Goal: Check status: Check status

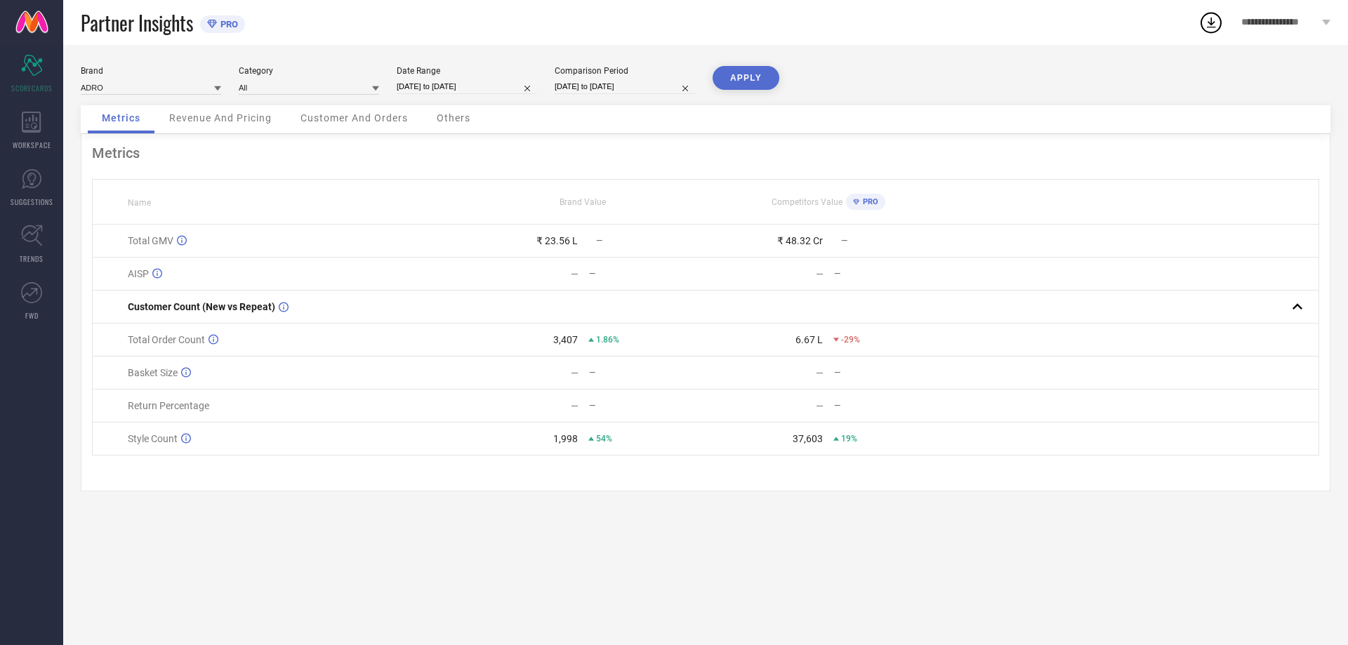
click at [444, 81] on input "[DATE] to [DATE]" at bounding box center [467, 86] width 140 height 15
select select "8"
select select "2025"
select select "9"
select select "2025"
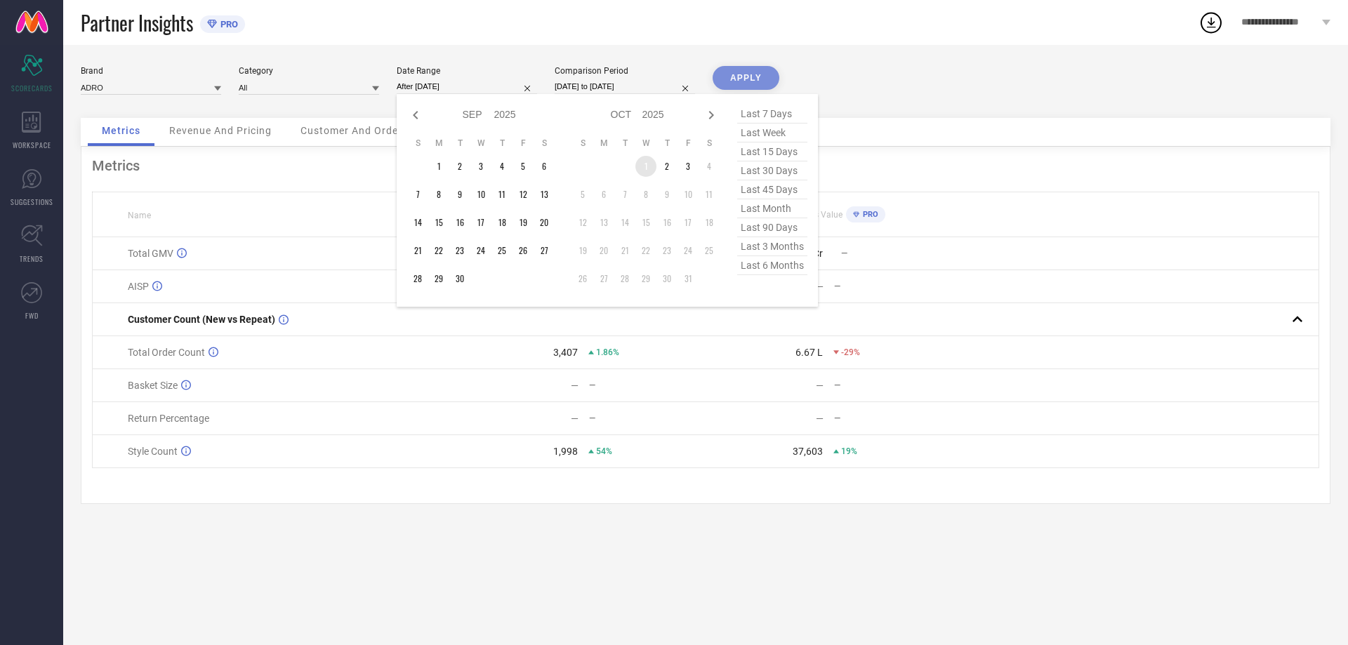
click at [644, 164] on td "1" at bounding box center [645, 166] width 21 height 21
type input "[DATE] to [DATE]"
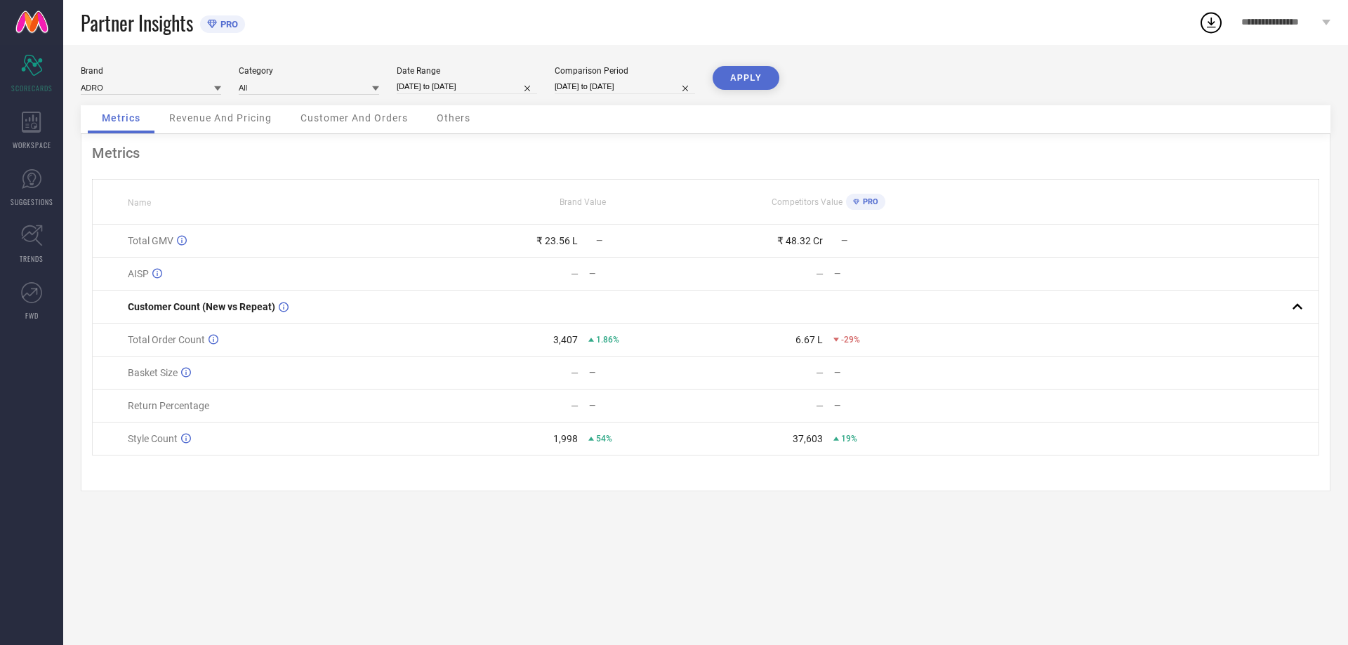
click at [458, 87] on input "[DATE] to [DATE]" at bounding box center [467, 86] width 140 height 15
select select "9"
select select "2025"
select select "10"
select select "2025"
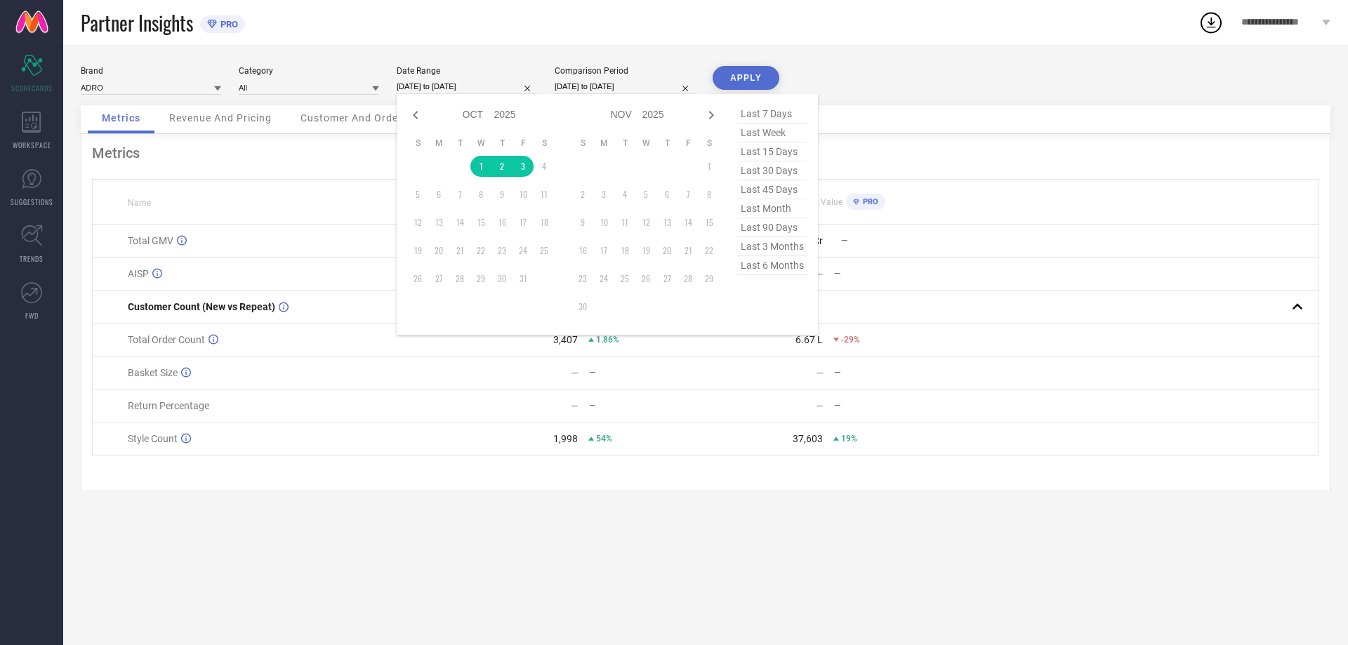
click at [773, 213] on span "last month" at bounding box center [772, 208] width 70 height 19
type input "[DATE] to [DATE]"
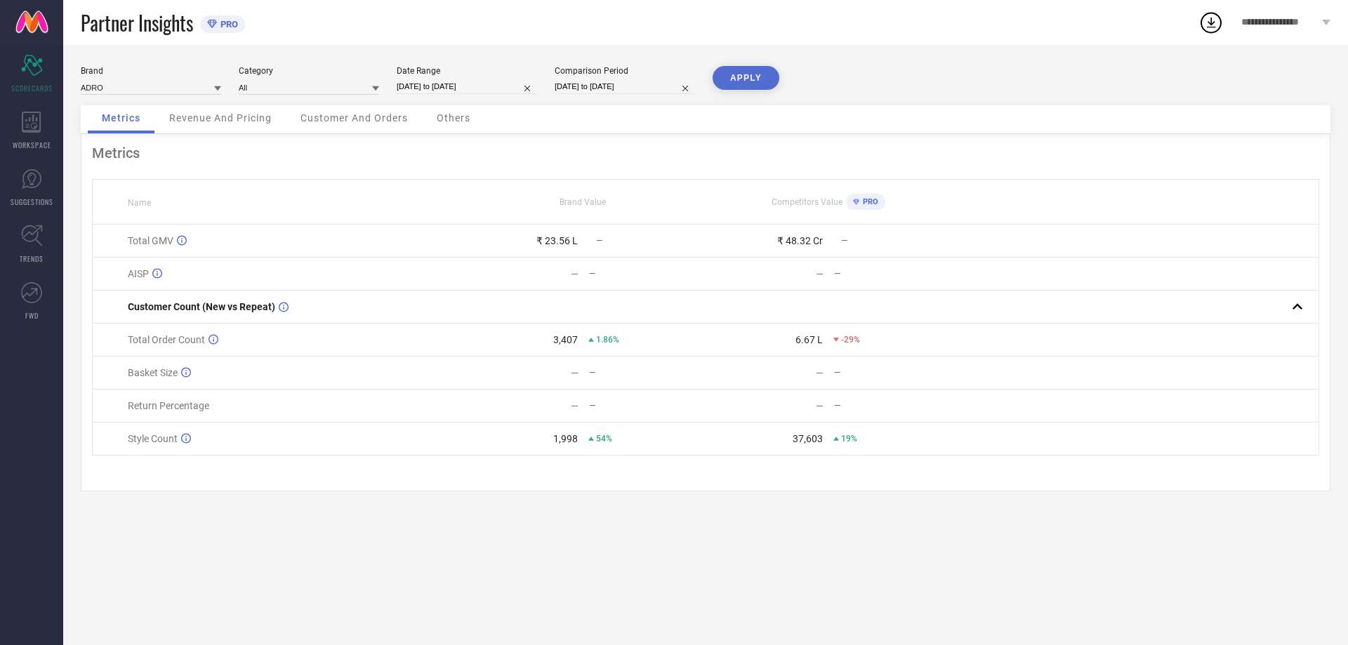
click at [753, 76] on button "APPLY" at bounding box center [745, 78] width 67 height 24
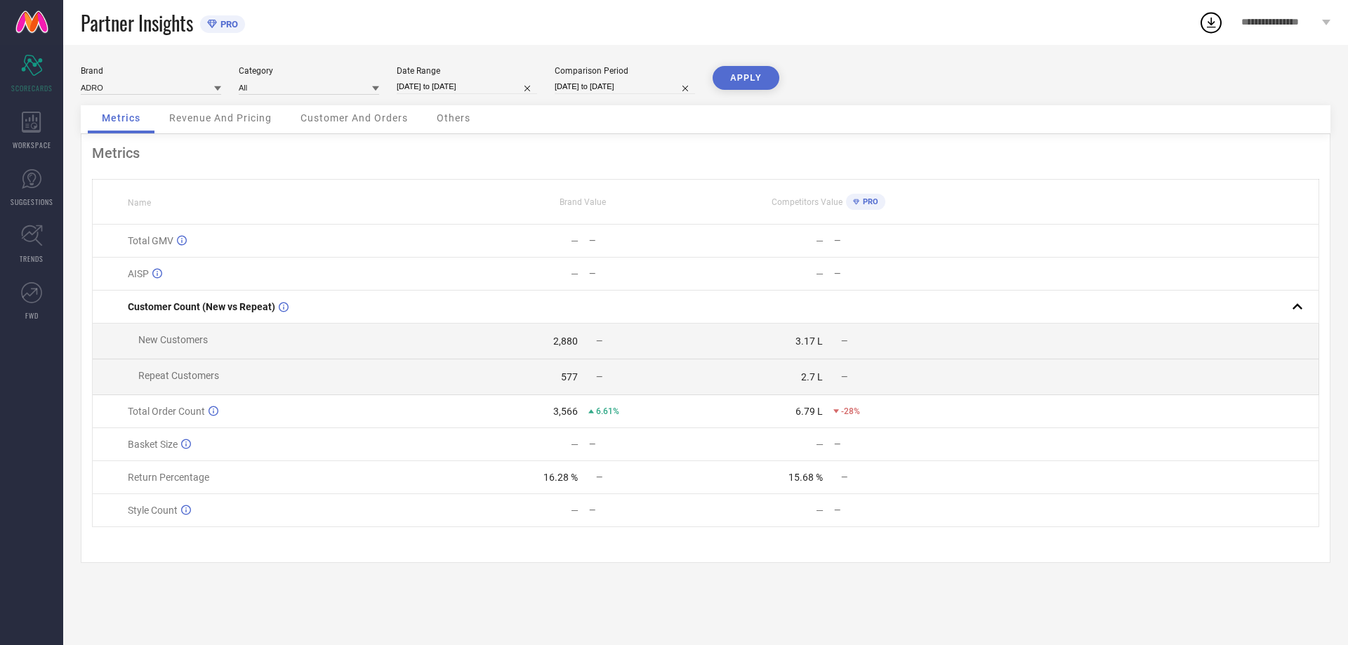
click at [463, 80] on input "[DATE] to [DATE]" at bounding box center [467, 86] width 140 height 15
select select "8"
select select "2025"
select select "9"
select select "2025"
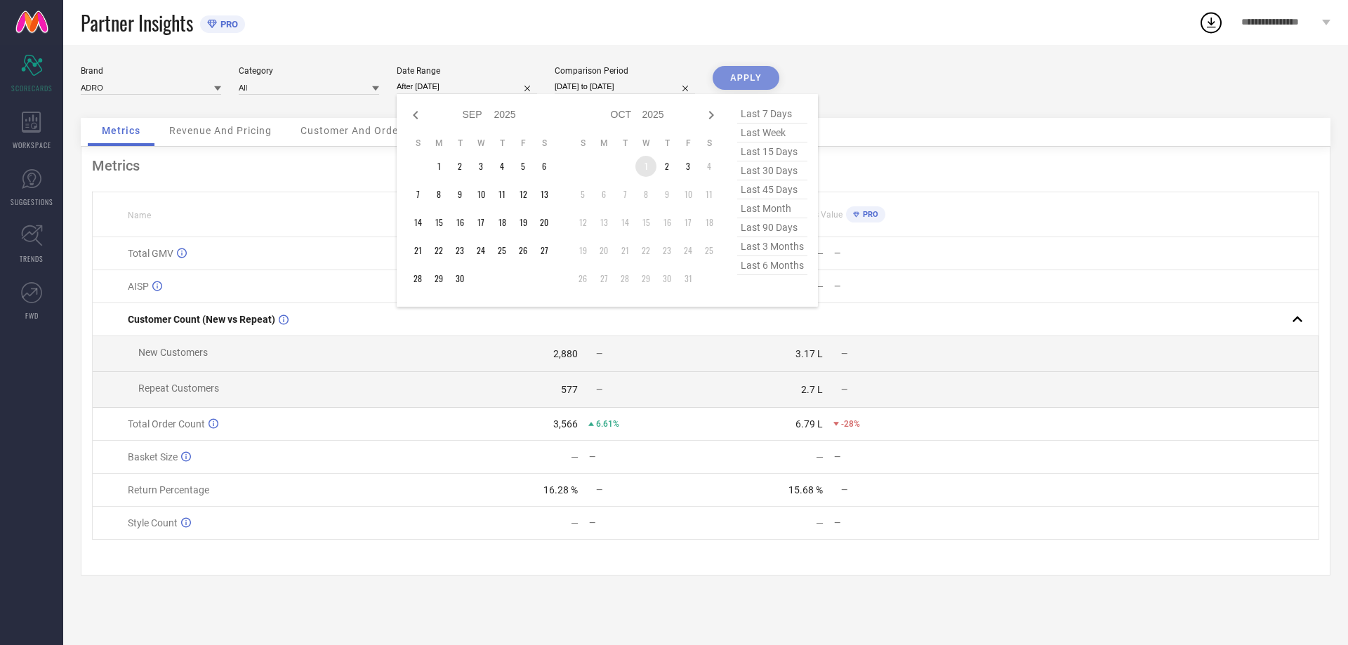
click at [645, 165] on td "1" at bounding box center [645, 166] width 21 height 21
type input "[DATE] to [DATE]"
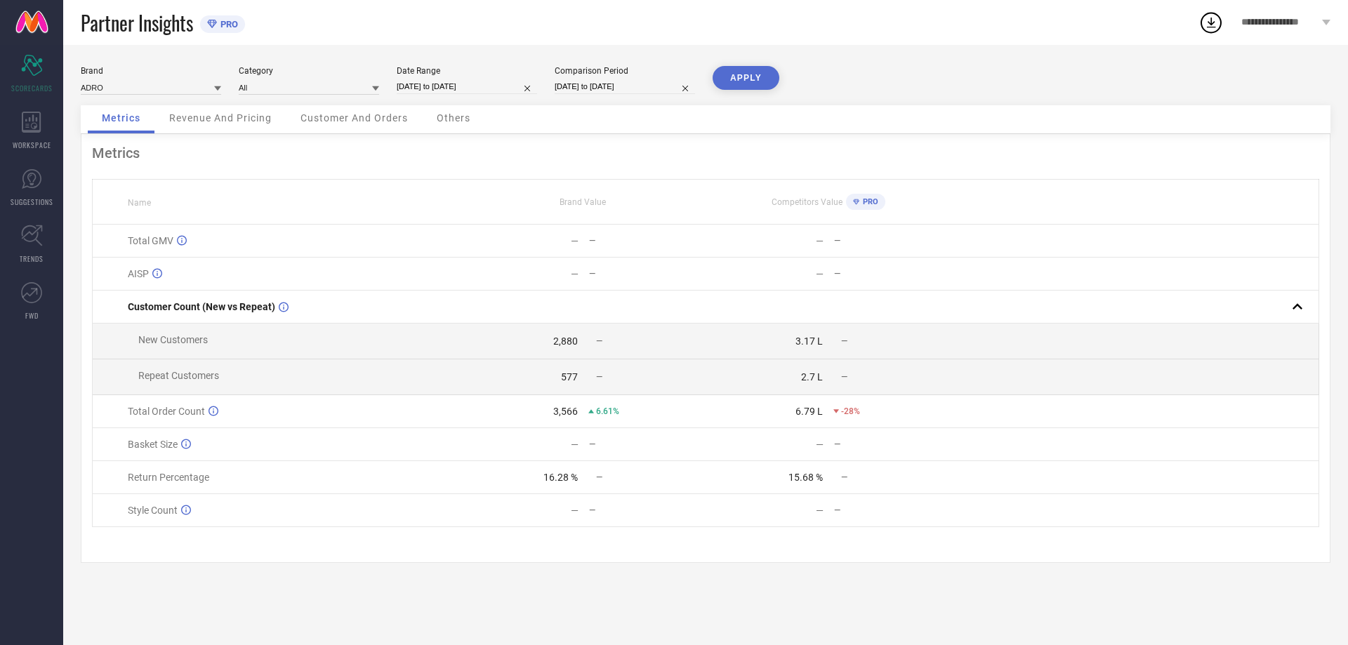
click at [747, 77] on button "APPLY" at bounding box center [745, 78] width 67 height 24
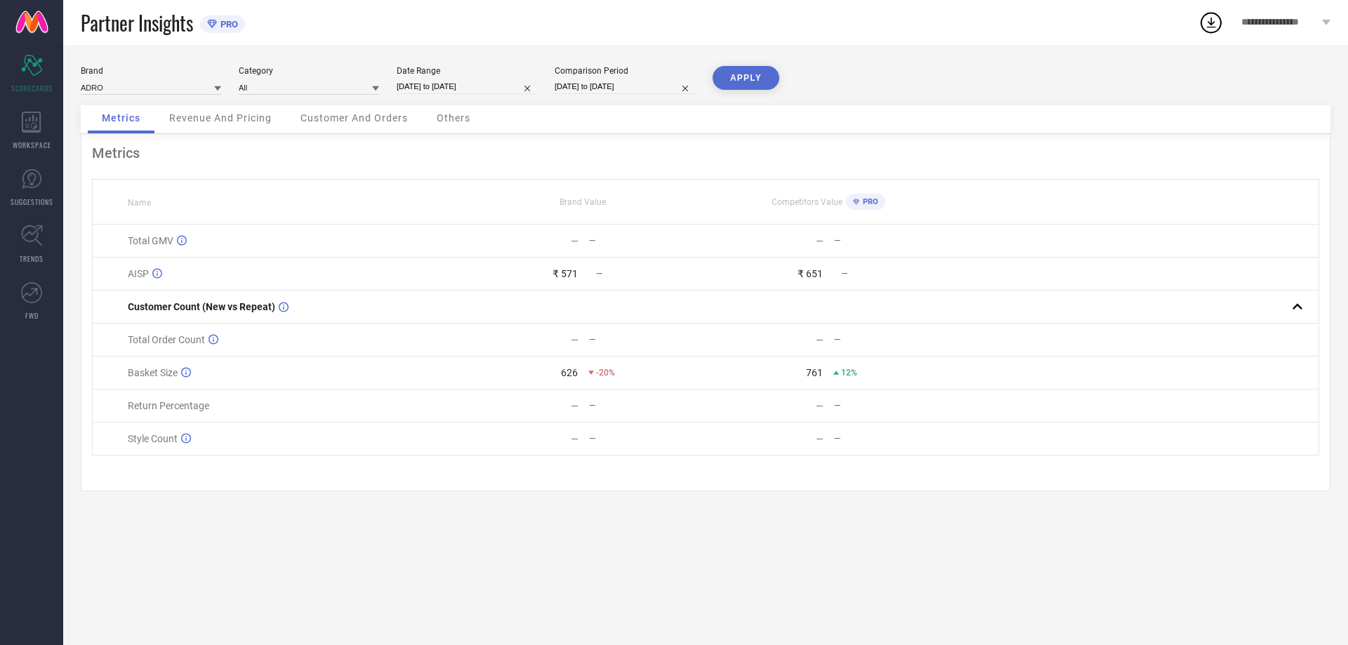
click at [240, 117] on span "Revenue And Pricing" at bounding box center [220, 117] width 102 height 11
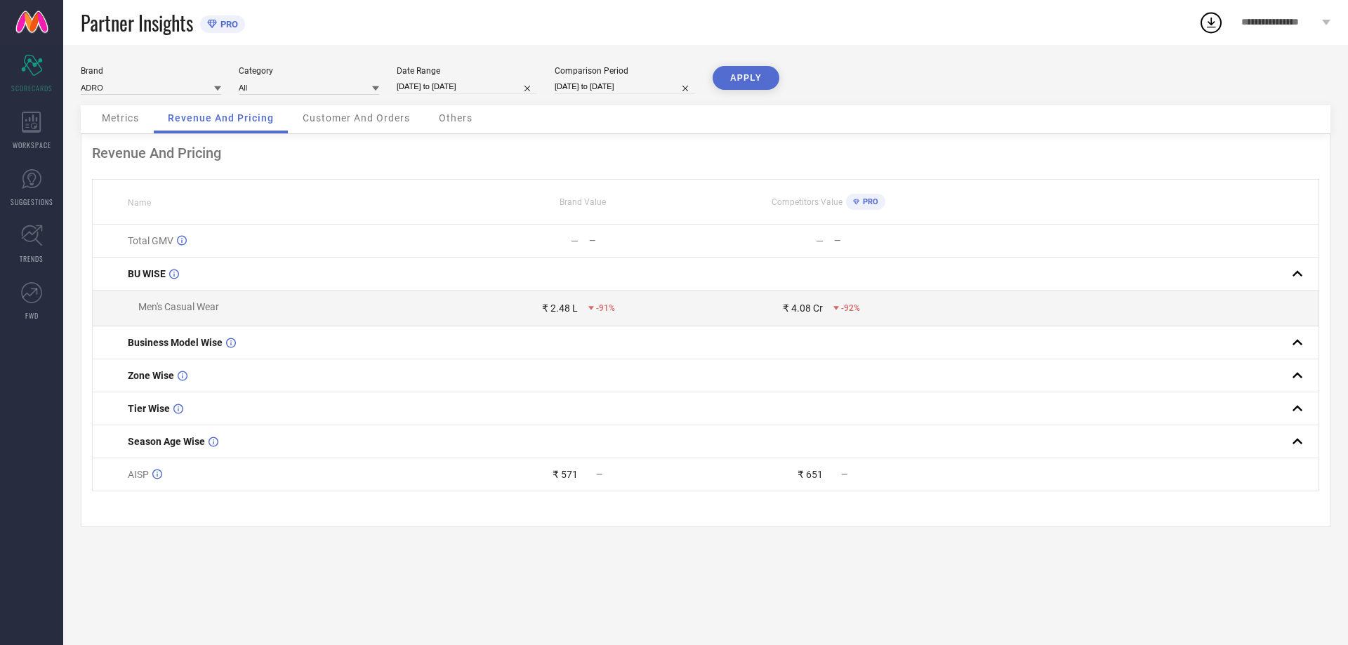
select select "9"
select select "2025"
select select "10"
select select "2025"
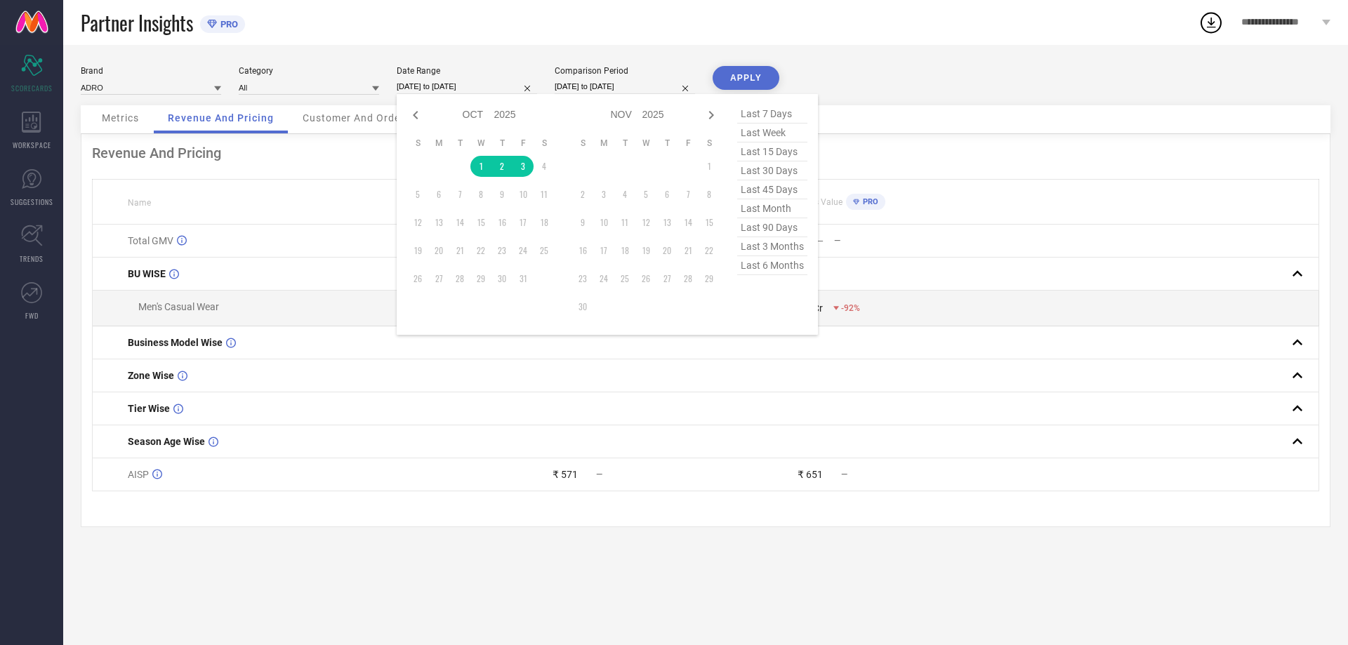
click at [447, 91] on input "[DATE] to [DATE]" at bounding box center [467, 86] width 140 height 15
click at [776, 213] on span "last month" at bounding box center [772, 208] width 70 height 19
type input "[DATE] to [DATE]"
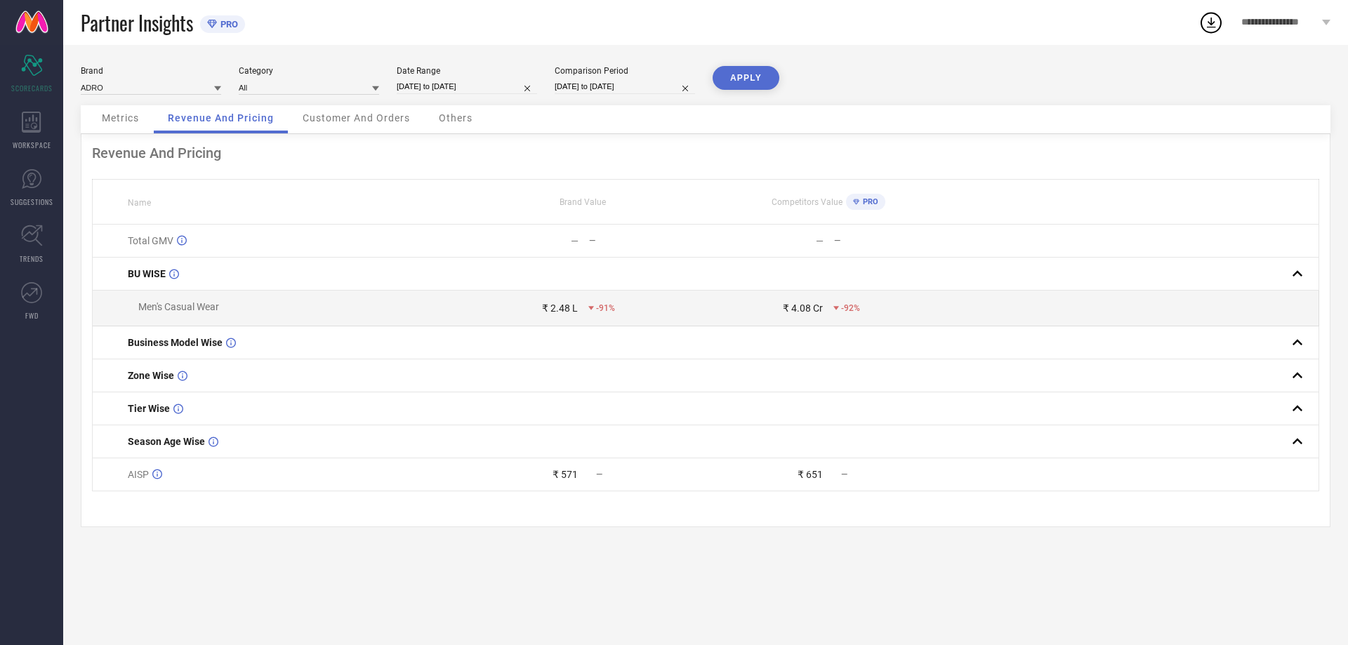
click at [744, 76] on button "APPLY" at bounding box center [745, 78] width 67 height 24
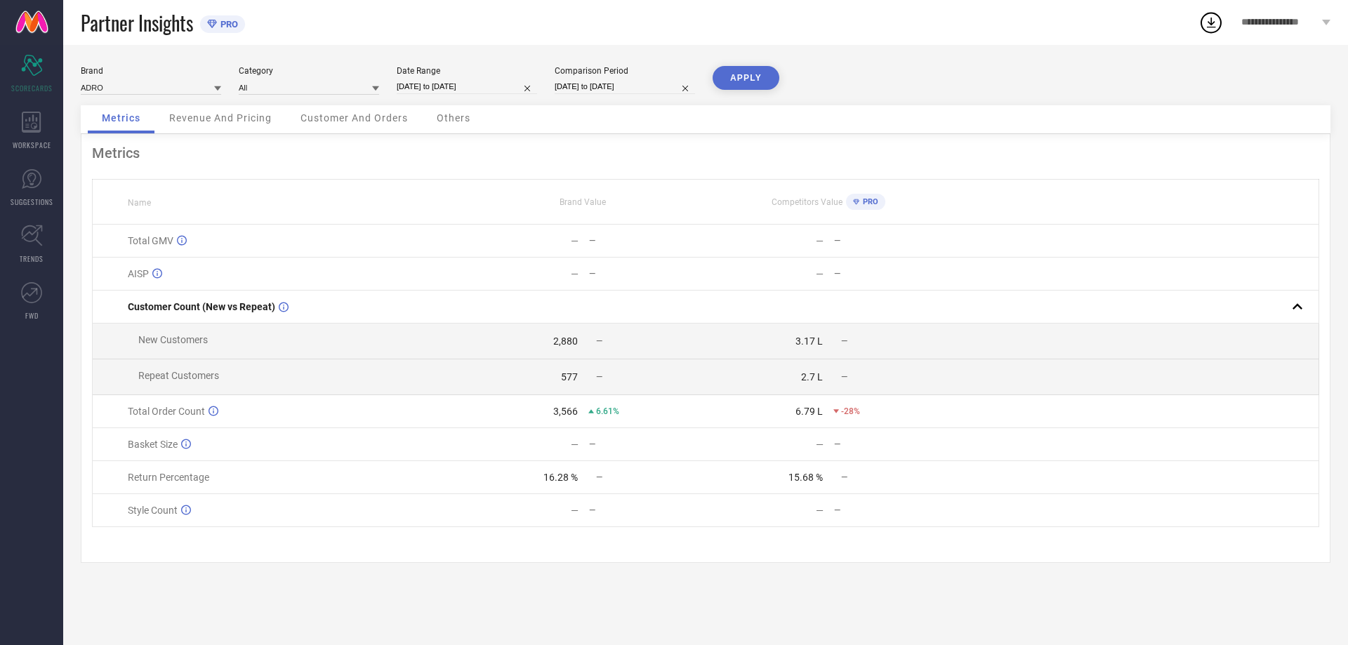
click at [240, 118] on span "Revenue And Pricing" at bounding box center [220, 117] width 102 height 11
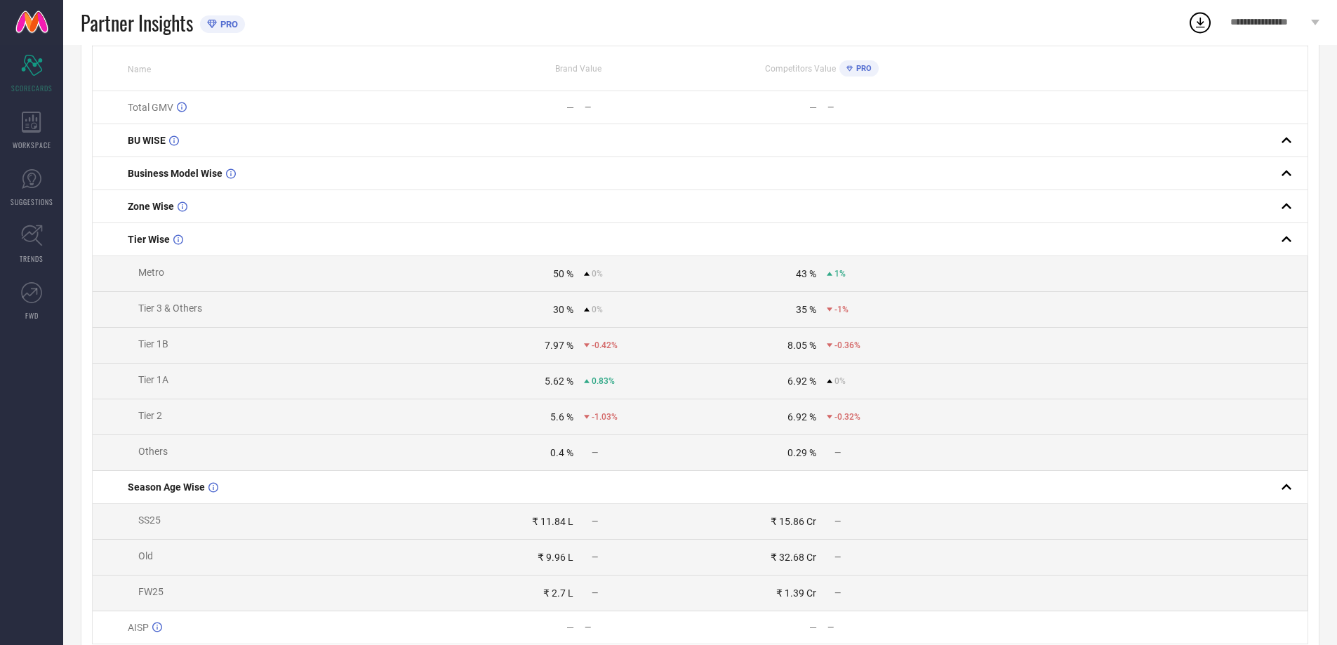
scroll to position [201, 0]
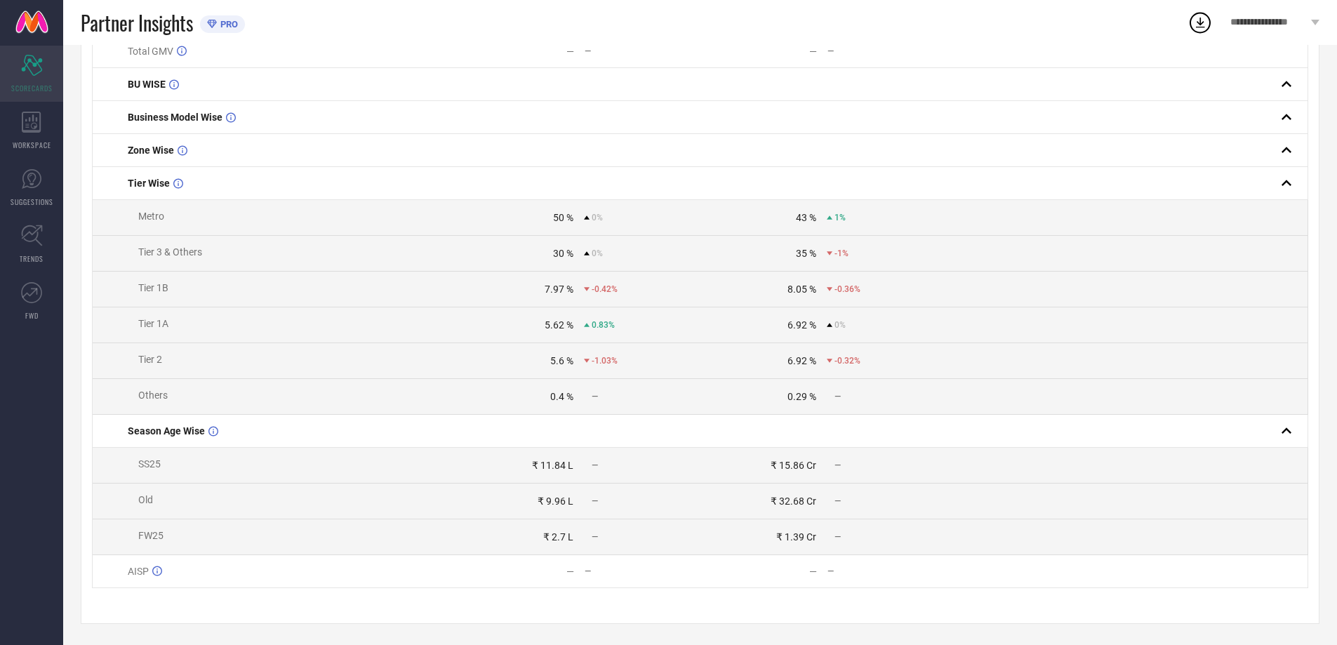
click at [46, 74] on div "Scorecard SCORECARDS" at bounding box center [31, 74] width 63 height 56
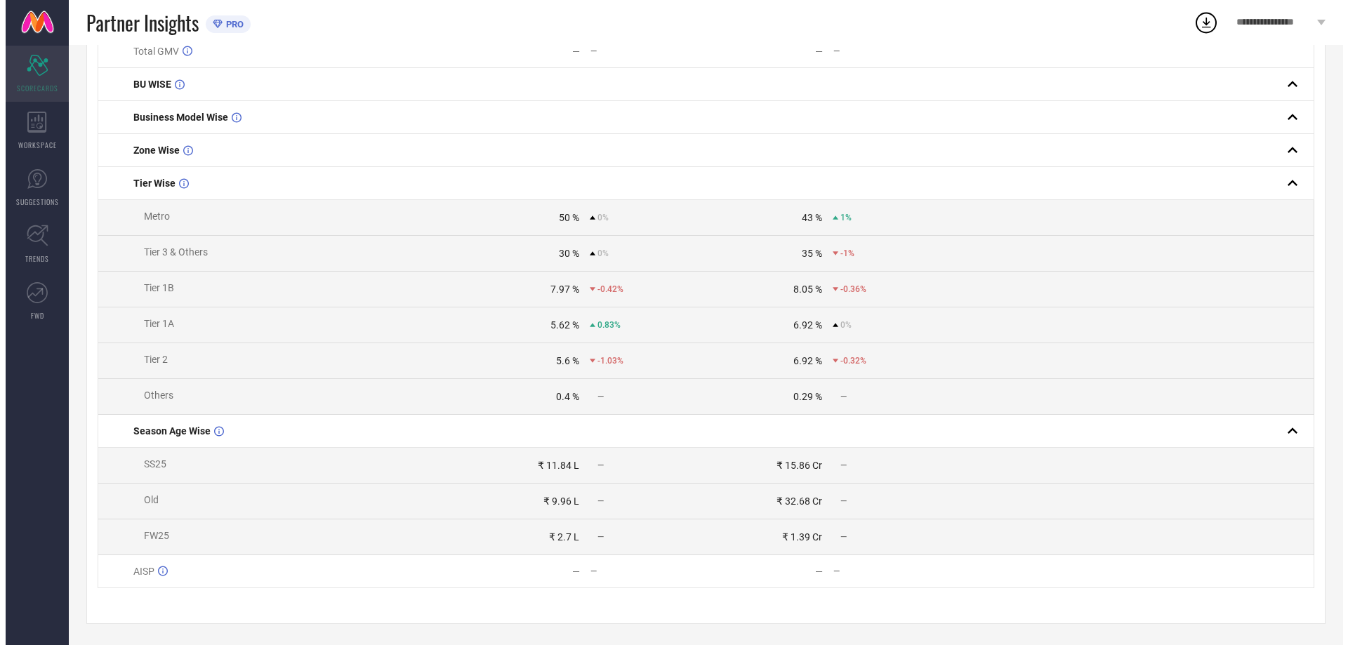
scroll to position [0, 0]
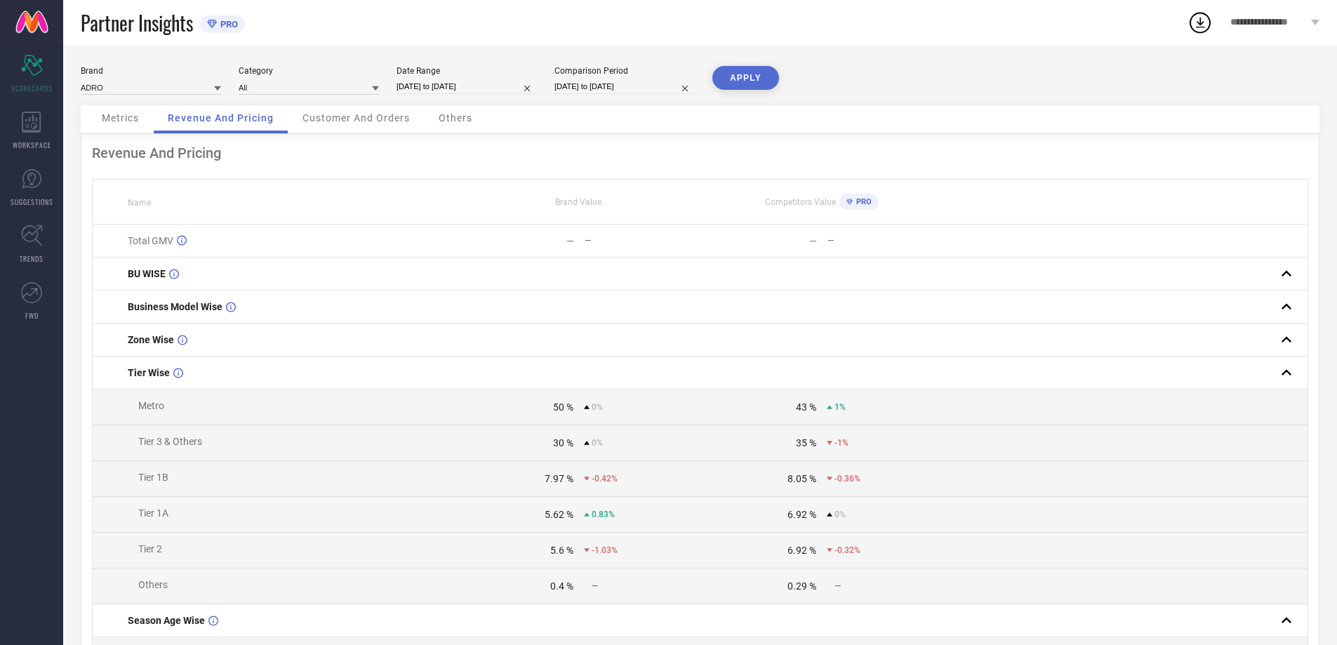
click at [142, 126] on div "Metrics" at bounding box center [120, 119] width 65 height 28
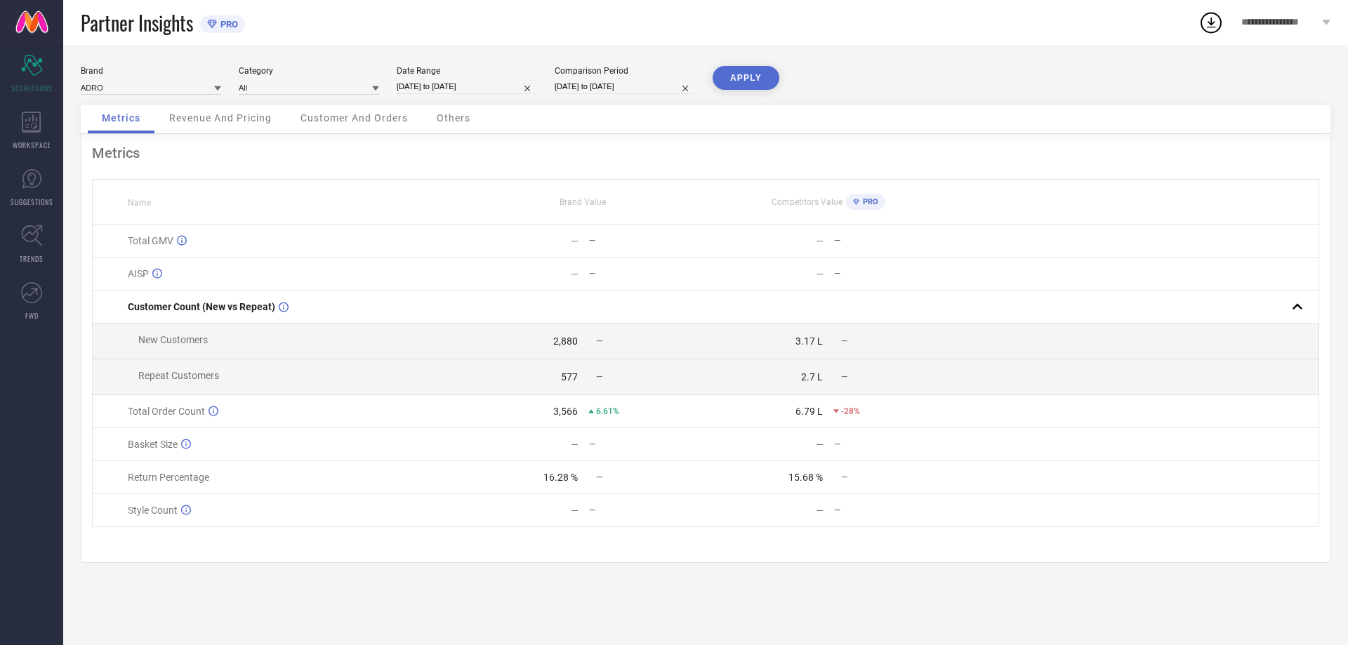
click at [450, 90] on input "[DATE] to [DATE]" at bounding box center [467, 86] width 140 height 15
select select "8"
select select "2025"
select select "9"
select select "2025"
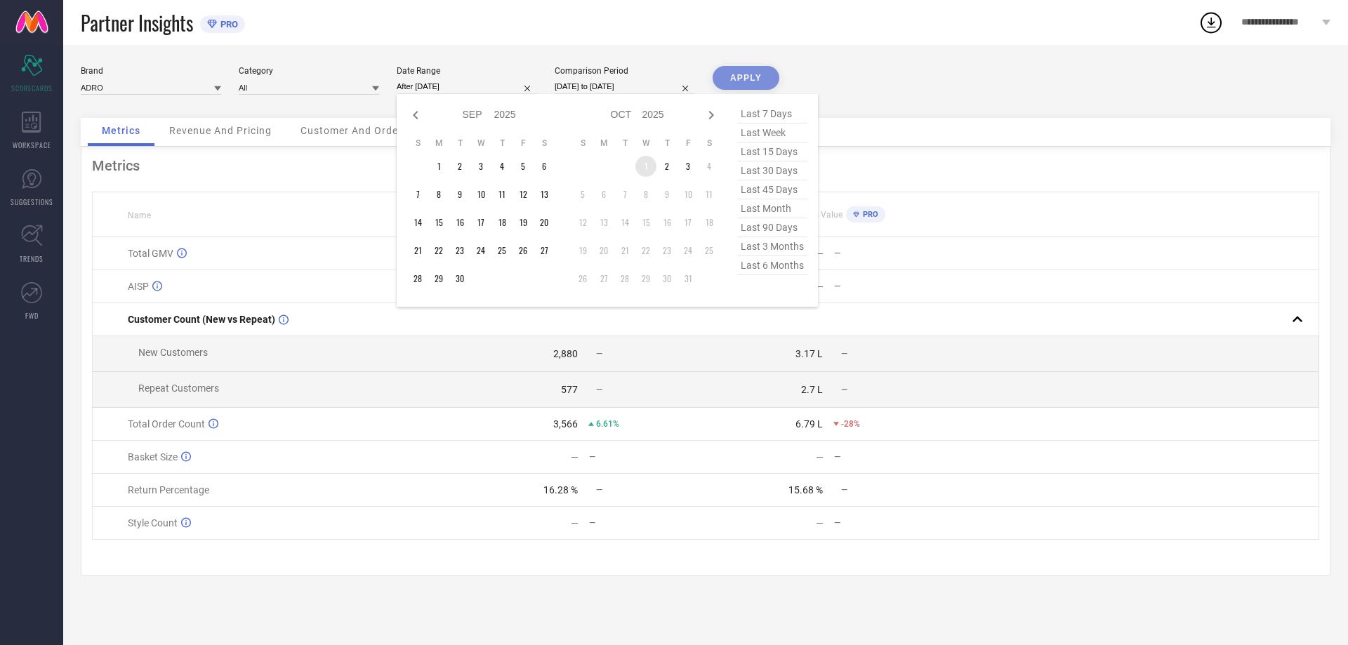
click at [642, 164] on td "1" at bounding box center [645, 166] width 21 height 21
type input "[DATE] to [DATE]"
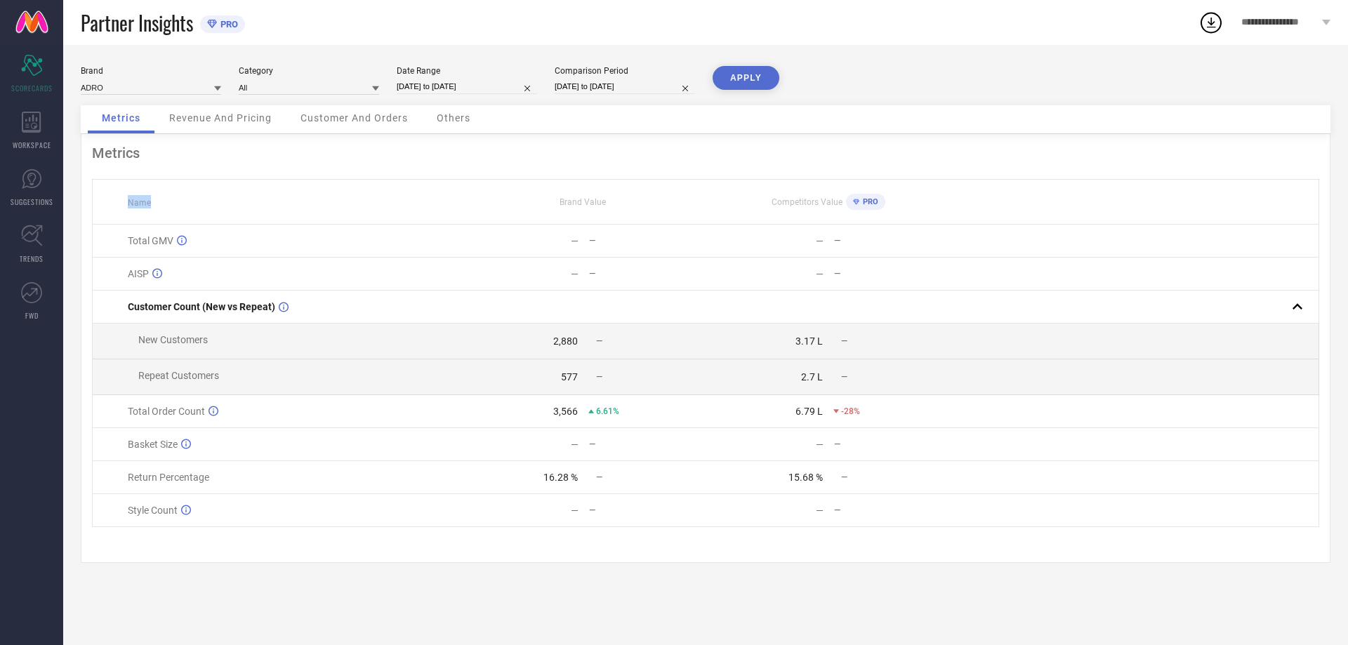
click at [691, 173] on div "Metrics Name Brand Value Competitors Value PRO Total GMV — — — — AISP — — — — C…" at bounding box center [705, 348] width 1249 height 429
click at [745, 88] on button "APPLY" at bounding box center [745, 78] width 67 height 24
